Goal: Check status: Check status

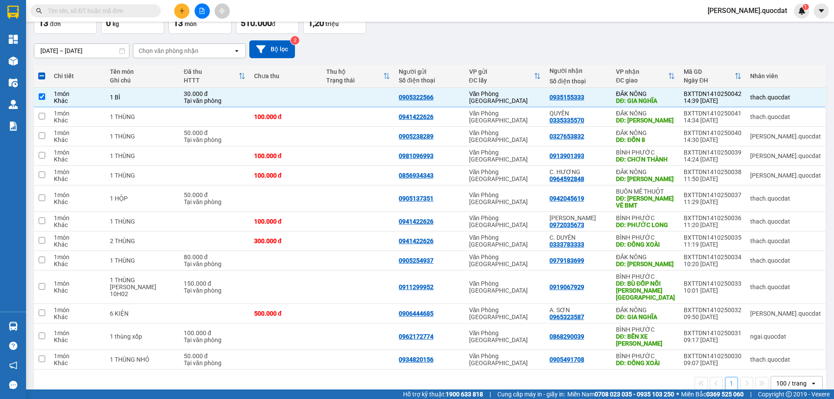
scroll to position [66, 0]
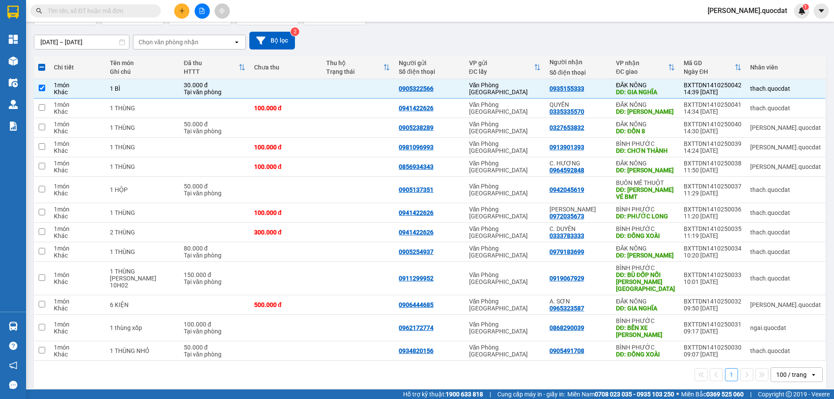
click at [415, 38] on div "[DATE] – [DATE] Press the down arrow key to interact with the calendar and sele…" at bounding box center [430, 41] width 793 height 18
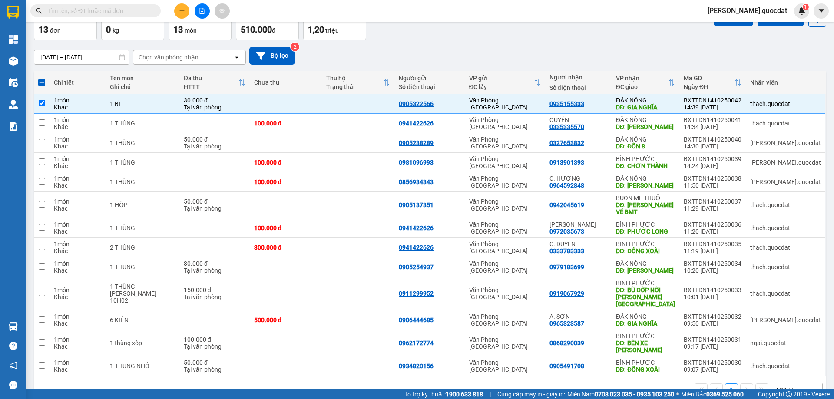
scroll to position [9, 0]
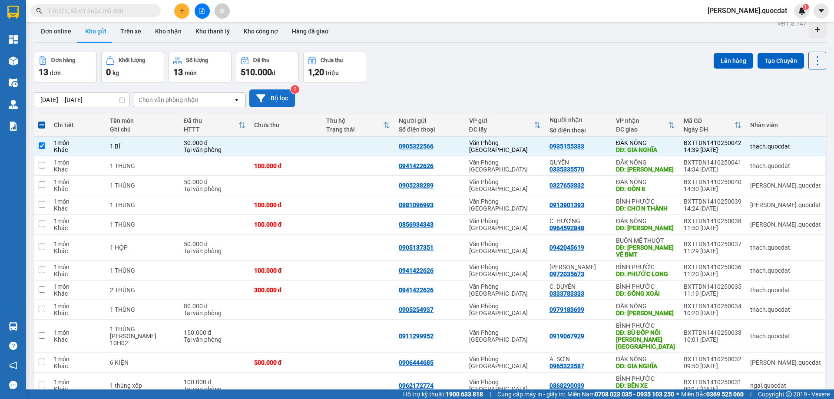
click at [259, 97] on icon at bounding box center [260, 98] width 9 height 8
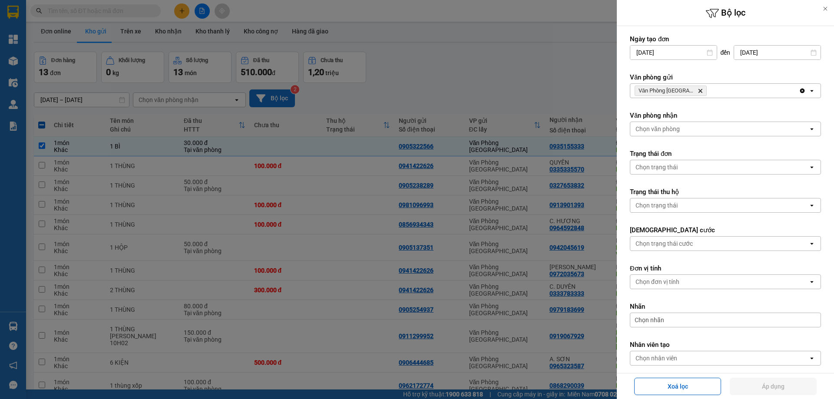
click at [456, 78] on div at bounding box center [417, 199] width 834 height 399
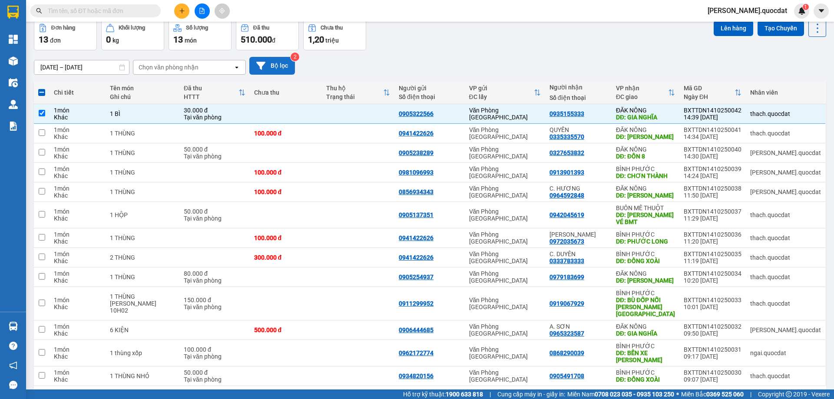
scroll to position [66, 0]
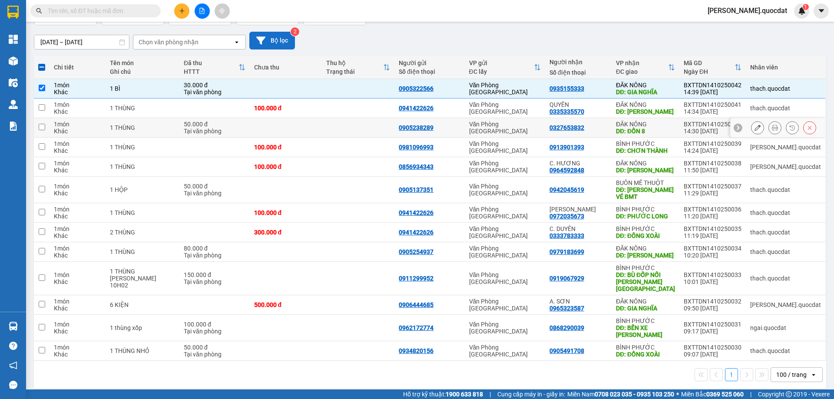
click at [341, 136] on td at bounding box center [358, 128] width 73 height 20
checkbox input "true"
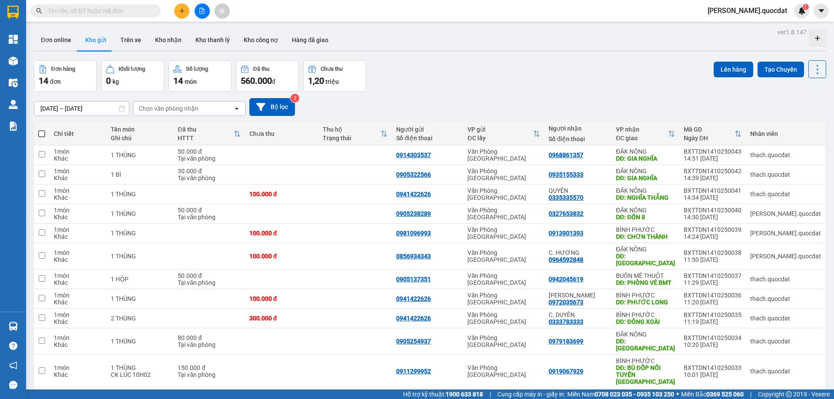
click at [461, 67] on div "Đơn hàng 14 đơn Khối lượng 0 kg Số lượng 14 món Đã thu 560.000 đ Chưa thu 1,20 …" at bounding box center [430, 75] width 793 height 31
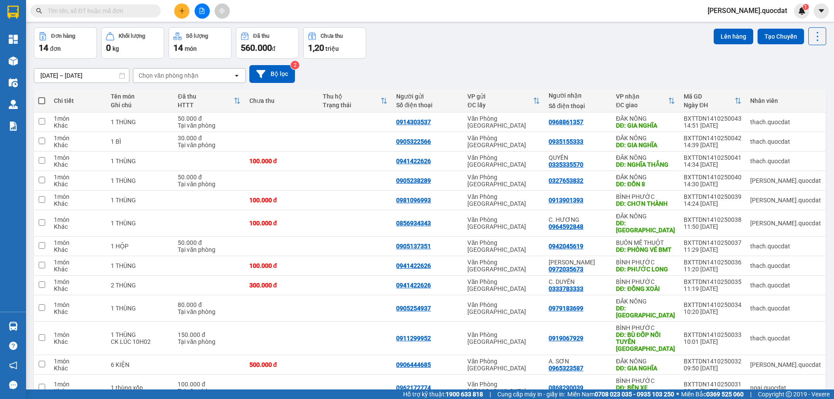
scroll to position [58, 0]
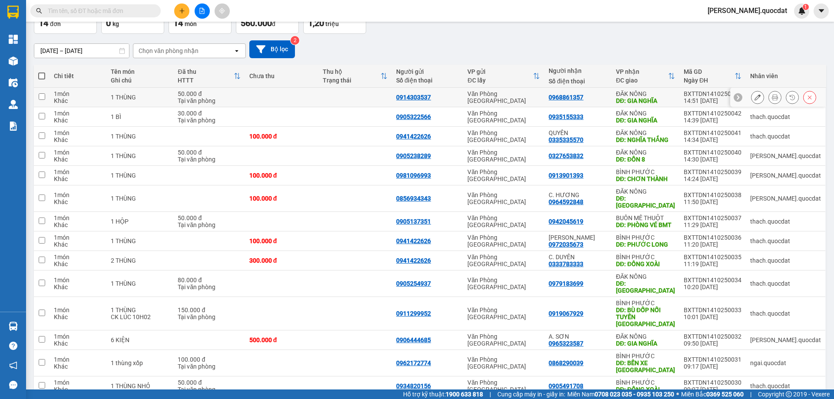
click at [344, 96] on td at bounding box center [355, 98] width 73 height 20
checkbox input "true"
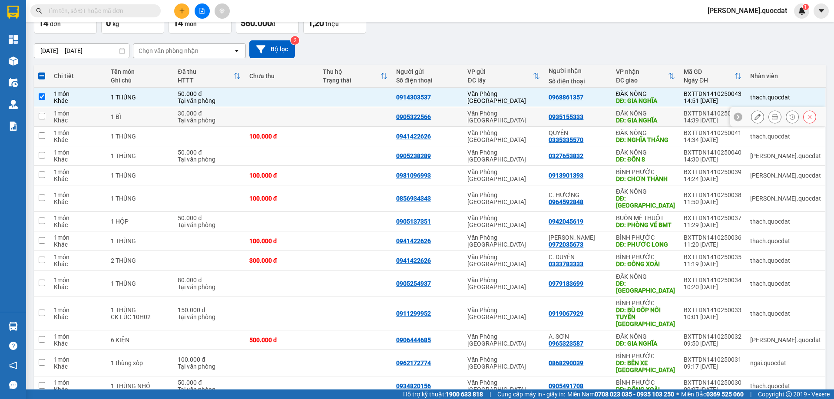
click at [310, 111] on td at bounding box center [281, 117] width 73 height 20
checkbox input "true"
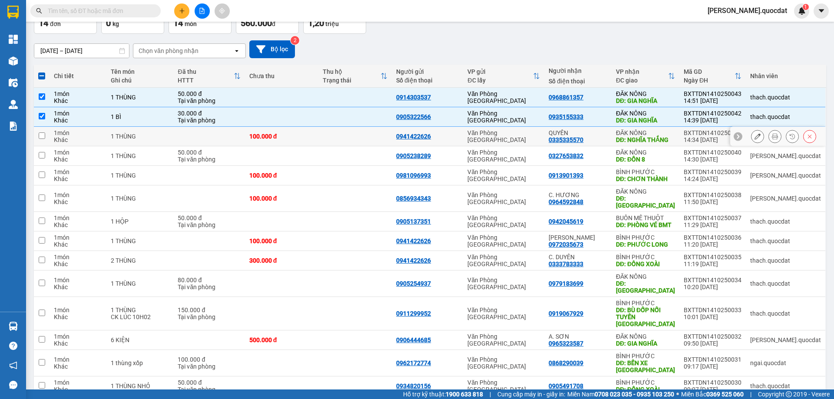
click at [282, 158] on td at bounding box center [281, 156] width 73 height 20
checkbox input "true"
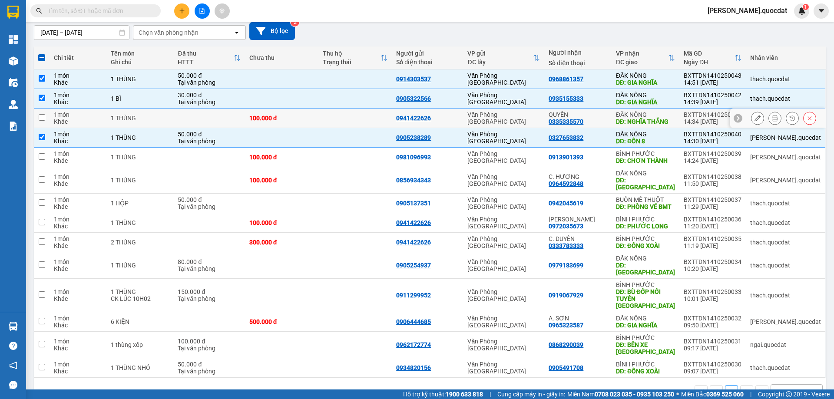
scroll to position [86, 0]
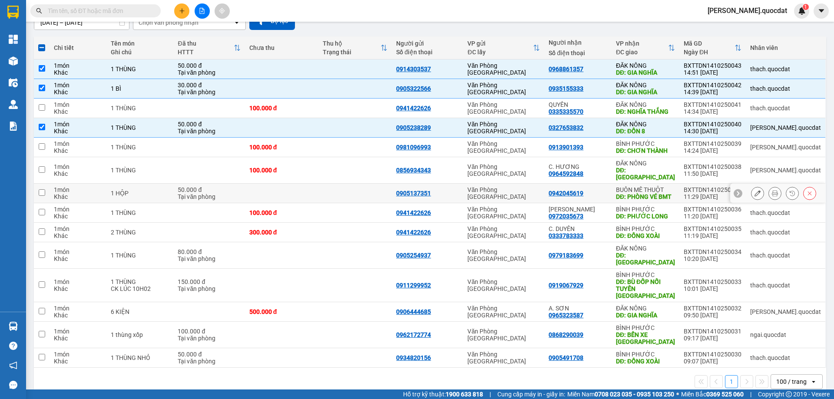
click at [459, 193] on div "0905137351" at bounding box center [427, 193] width 63 height 7
checkbox input "true"
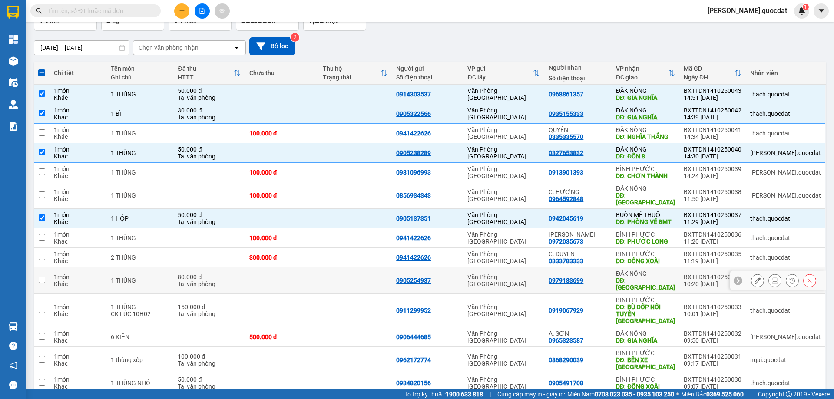
scroll to position [0, 0]
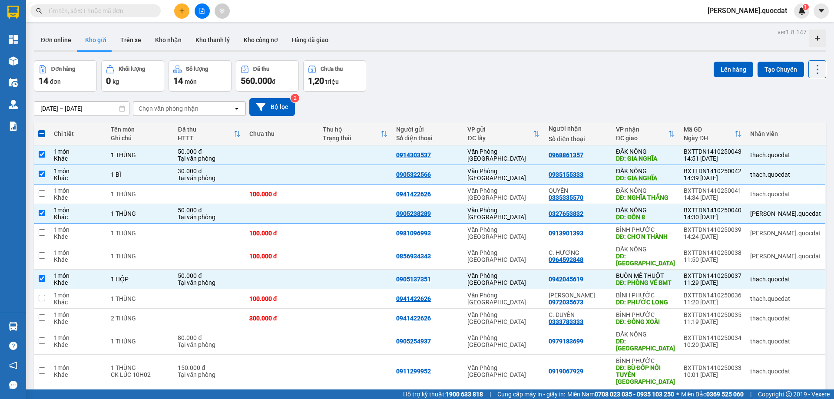
click at [85, 112] on input "[DATE] – [DATE]" at bounding box center [81, 109] width 95 height 14
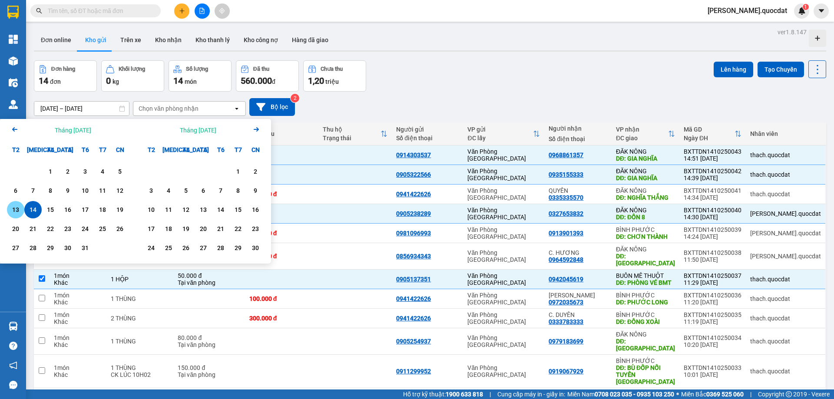
click at [19, 204] on div "13" at bounding box center [15, 209] width 17 height 17
click at [19, 205] on div "13" at bounding box center [16, 210] width 12 height 10
type input "13/10/2025 – 13/10/2025"
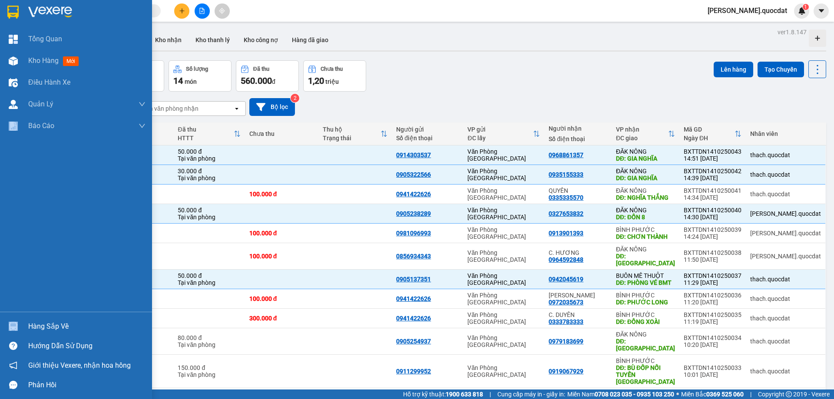
click at [19, 205] on div "Tổng Quan Kho hàng mới Điều hành xe Quản Lý Quản lý thu hộ Quản lý chuyến Quản …" at bounding box center [76, 170] width 152 height 284
checkbox input "false"
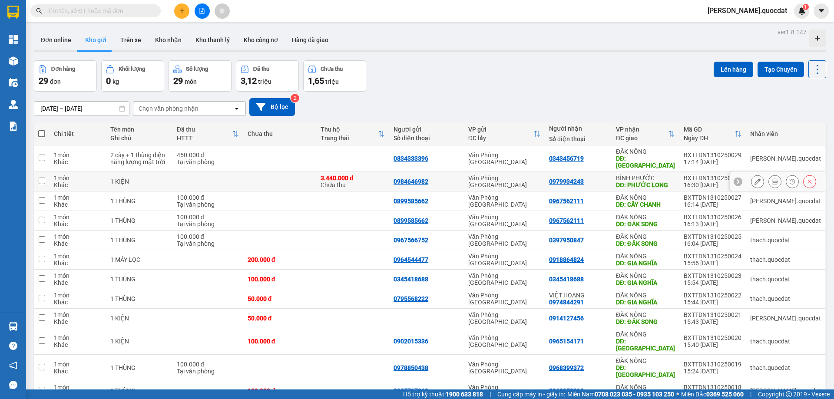
click at [460, 178] on div "0984646982" at bounding box center [427, 181] width 66 height 7
checkbox input "true"
